Goal: Task Accomplishment & Management: Use online tool/utility

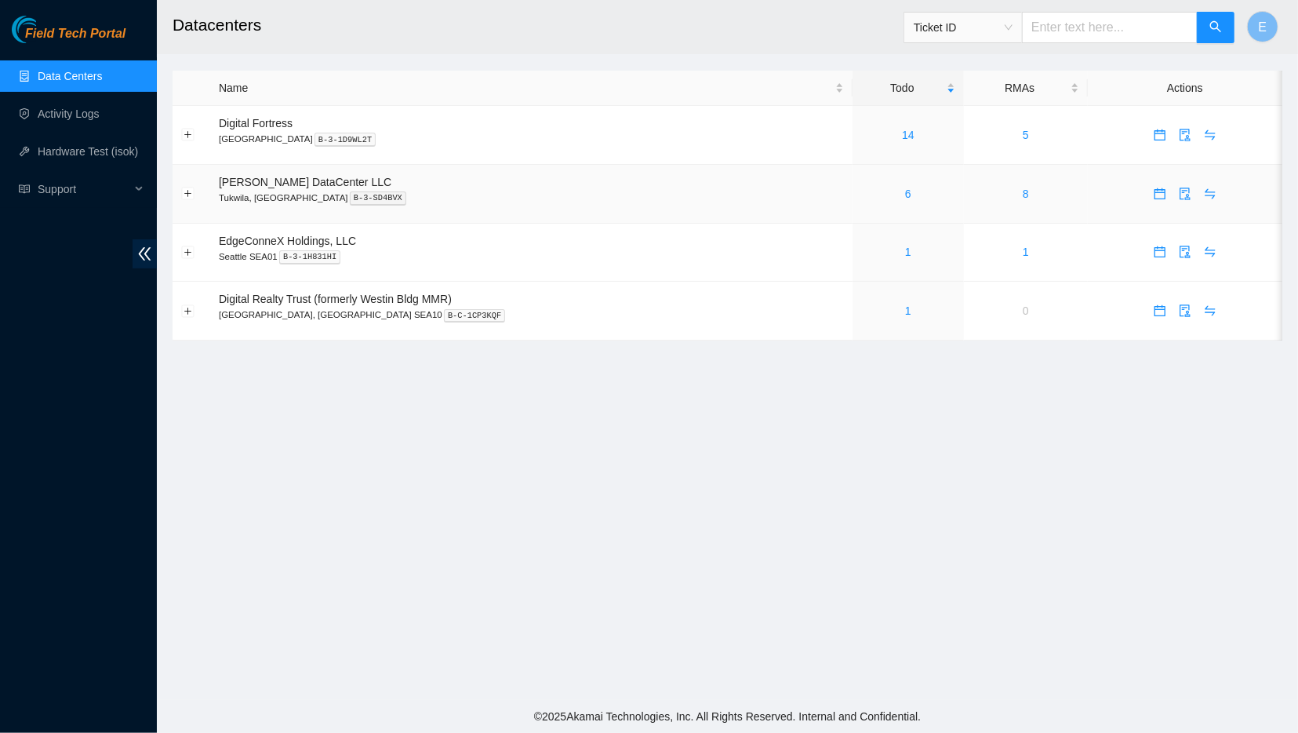
click at [866, 197] on div "6" at bounding box center [908, 193] width 94 height 17
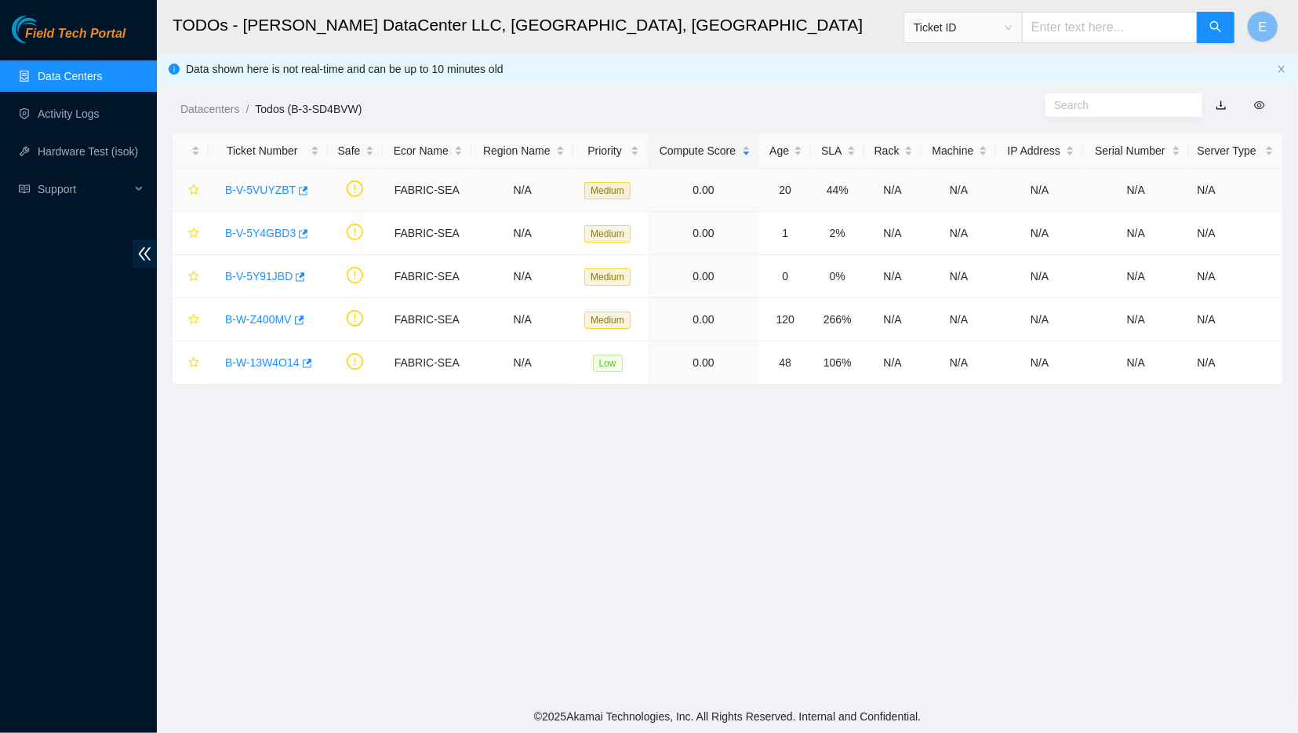
click at [263, 189] on link "B-V-5VUYZBT" at bounding box center [260, 190] width 71 height 13
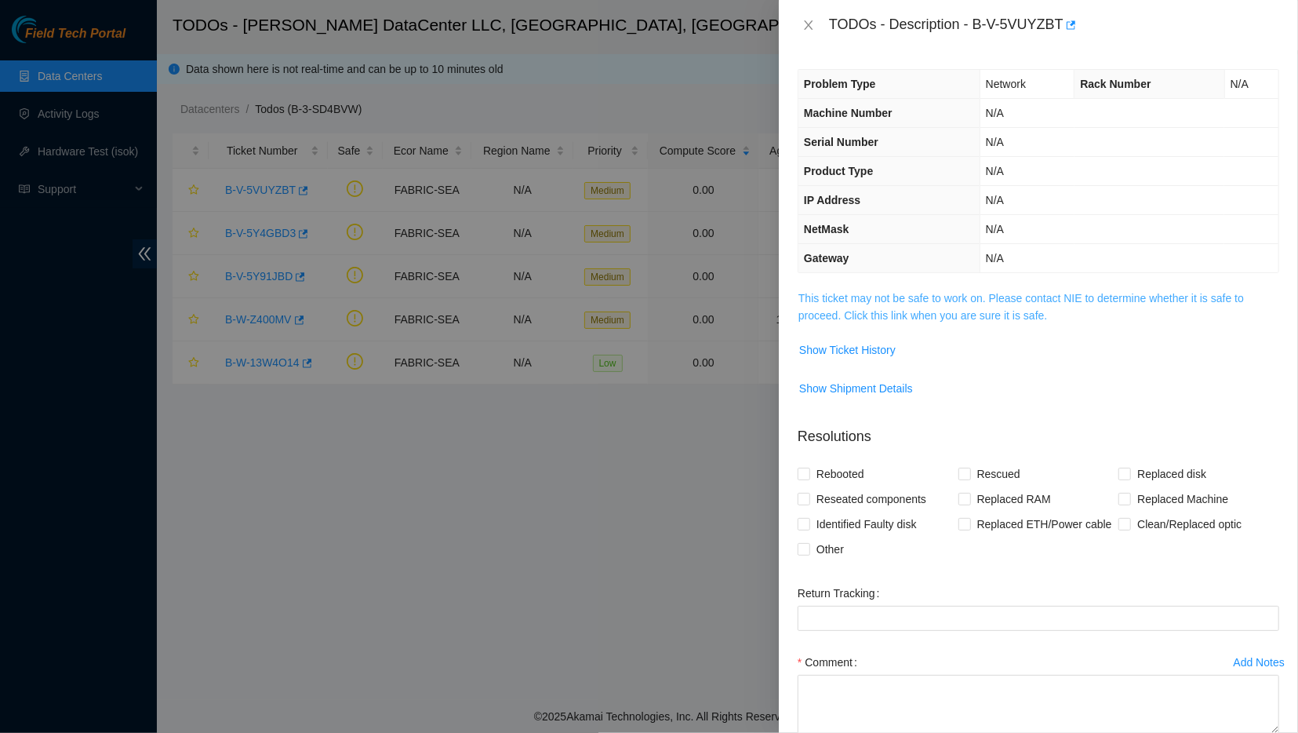
click at [857, 298] on link "This ticket may not be safe to work on. Please contact NIE to determine whether…" at bounding box center [1020, 307] width 445 height 30
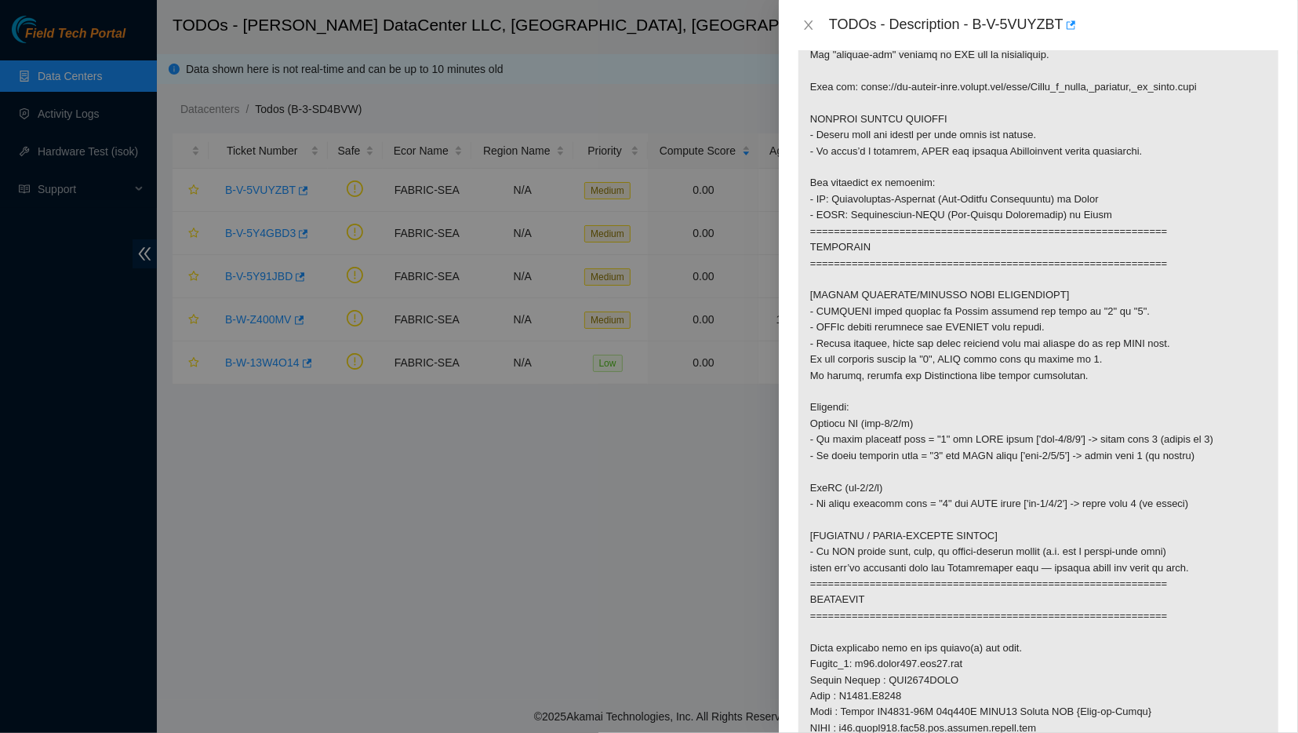
scroll to position [329, 0]
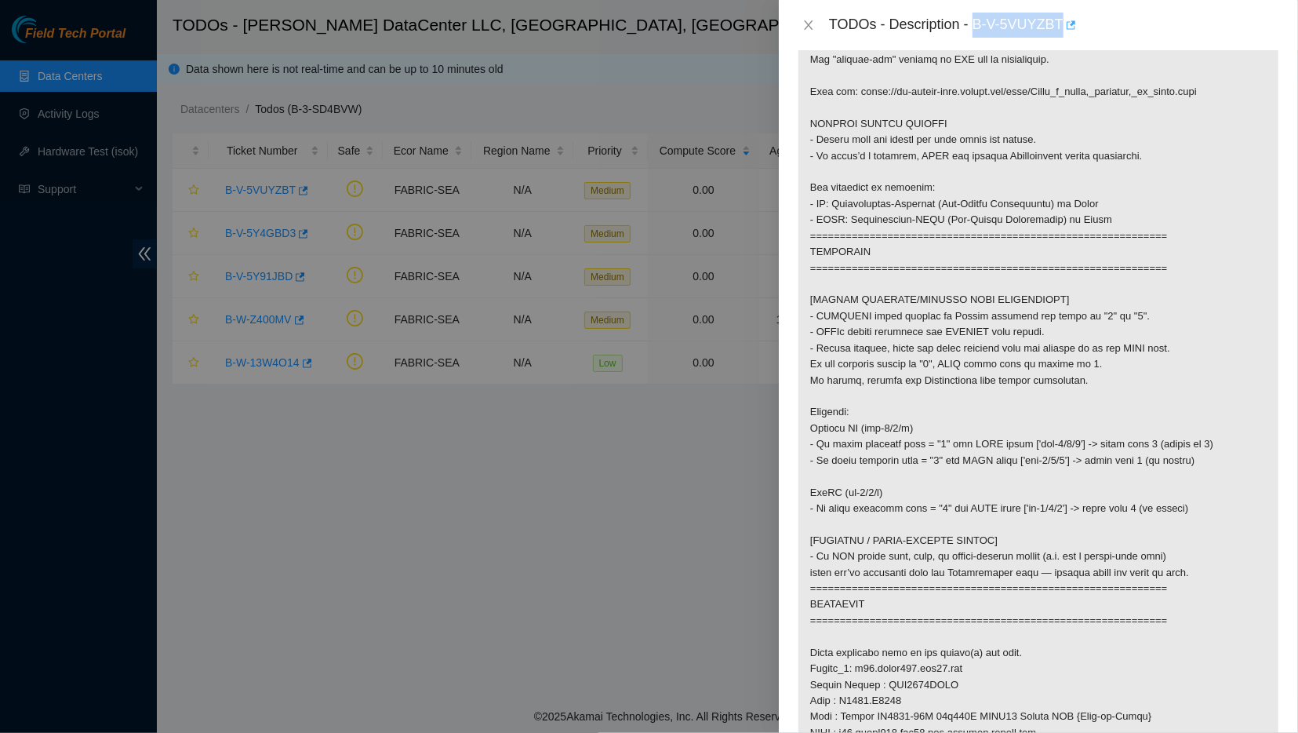
drag, startPoint x: 968, startPoint y: 24, endPoint x: 1057, endPoint y: 19, distance: 89.5
click at [1057, 19] on div "TODOs - Description - B-V-5VUYZBT" at bounding box center [1054, 25] width 450 height 25
copy div "B-V-5VUYZBT"
